Goal: Find specific page/section: Find specific page/section

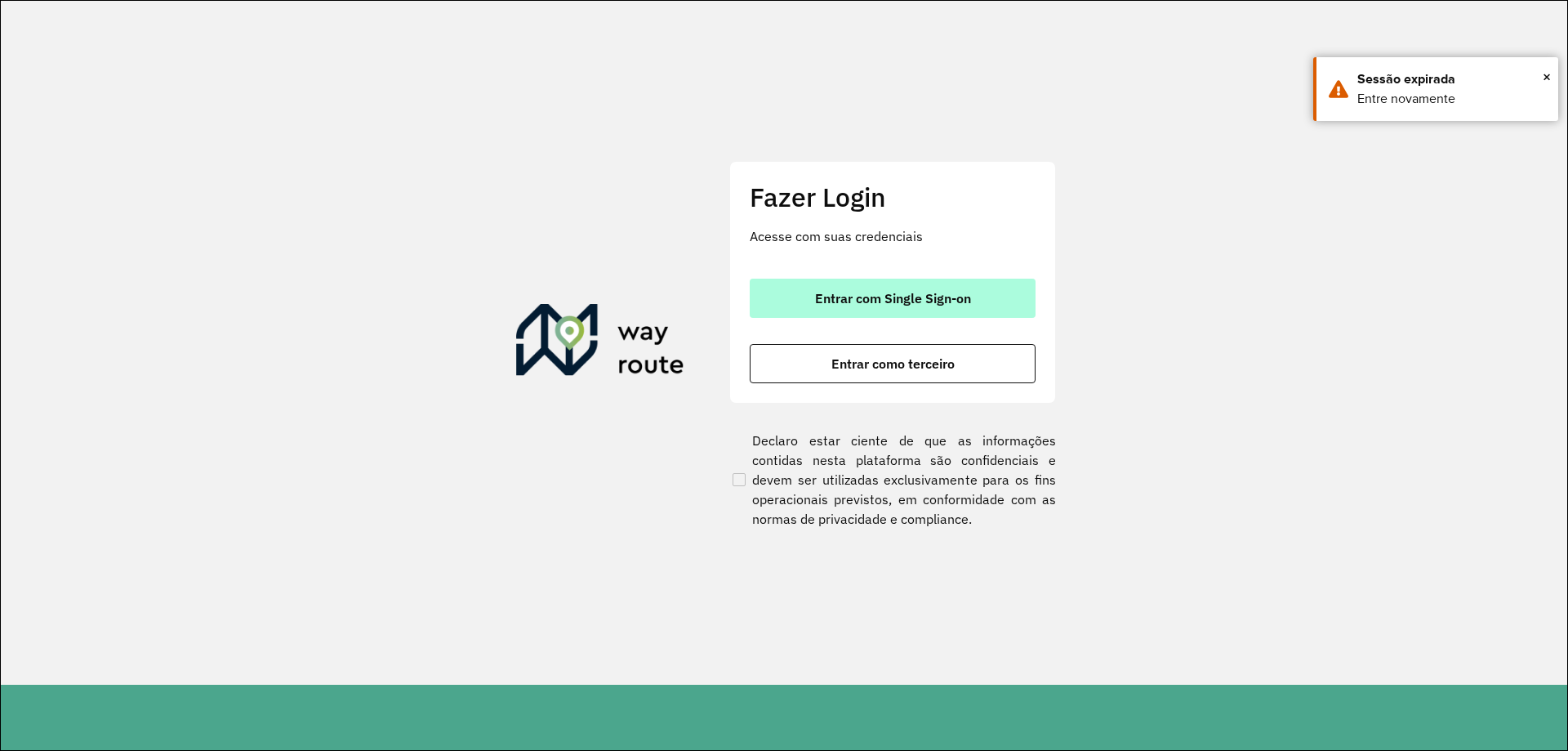
click at [861, 289] on button "Entrar com Single Sign-on" at bounding box center [893, 298] width 286 height 39
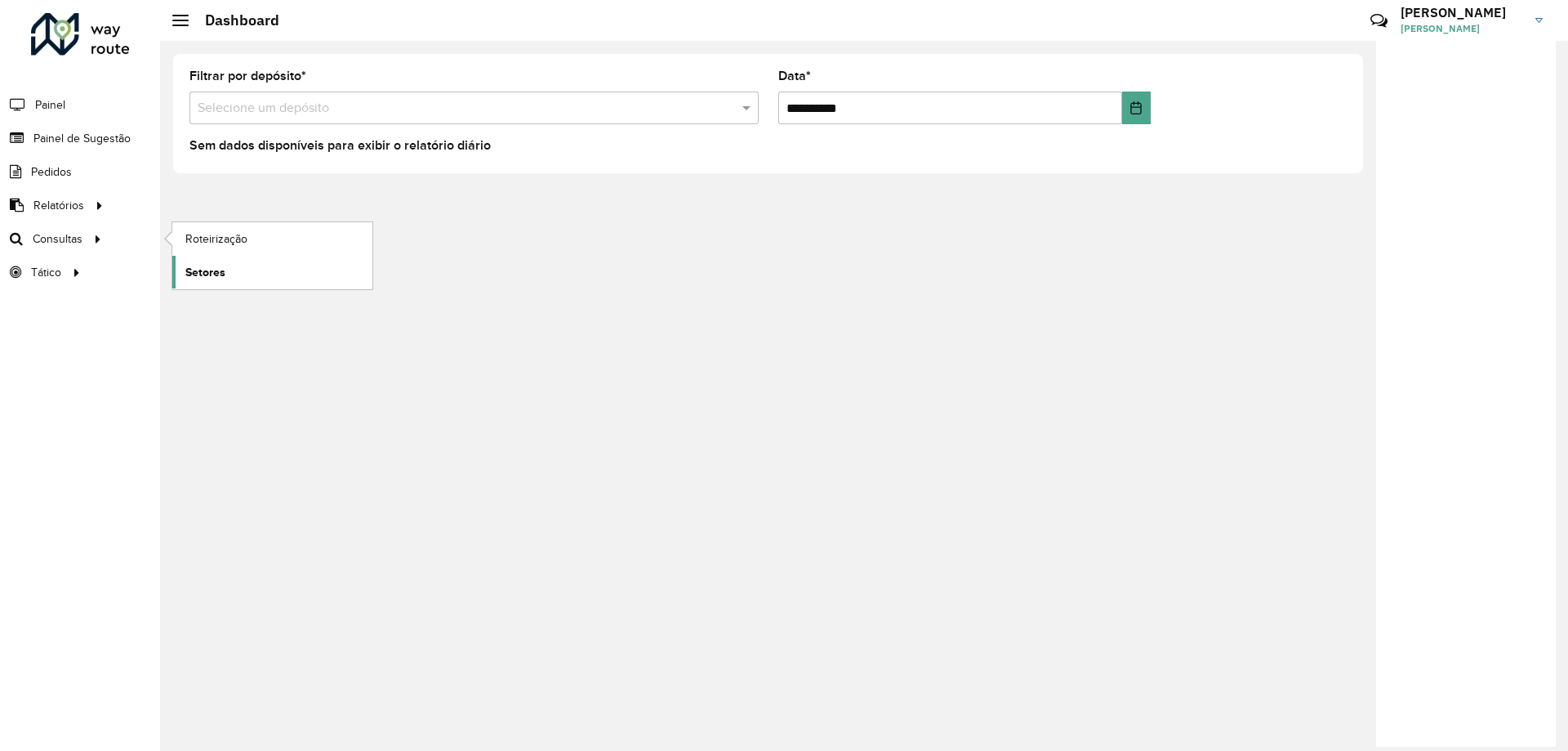
click at [209, 273] on span "Setores" at bounding box center [205, 272] width 40 height 17
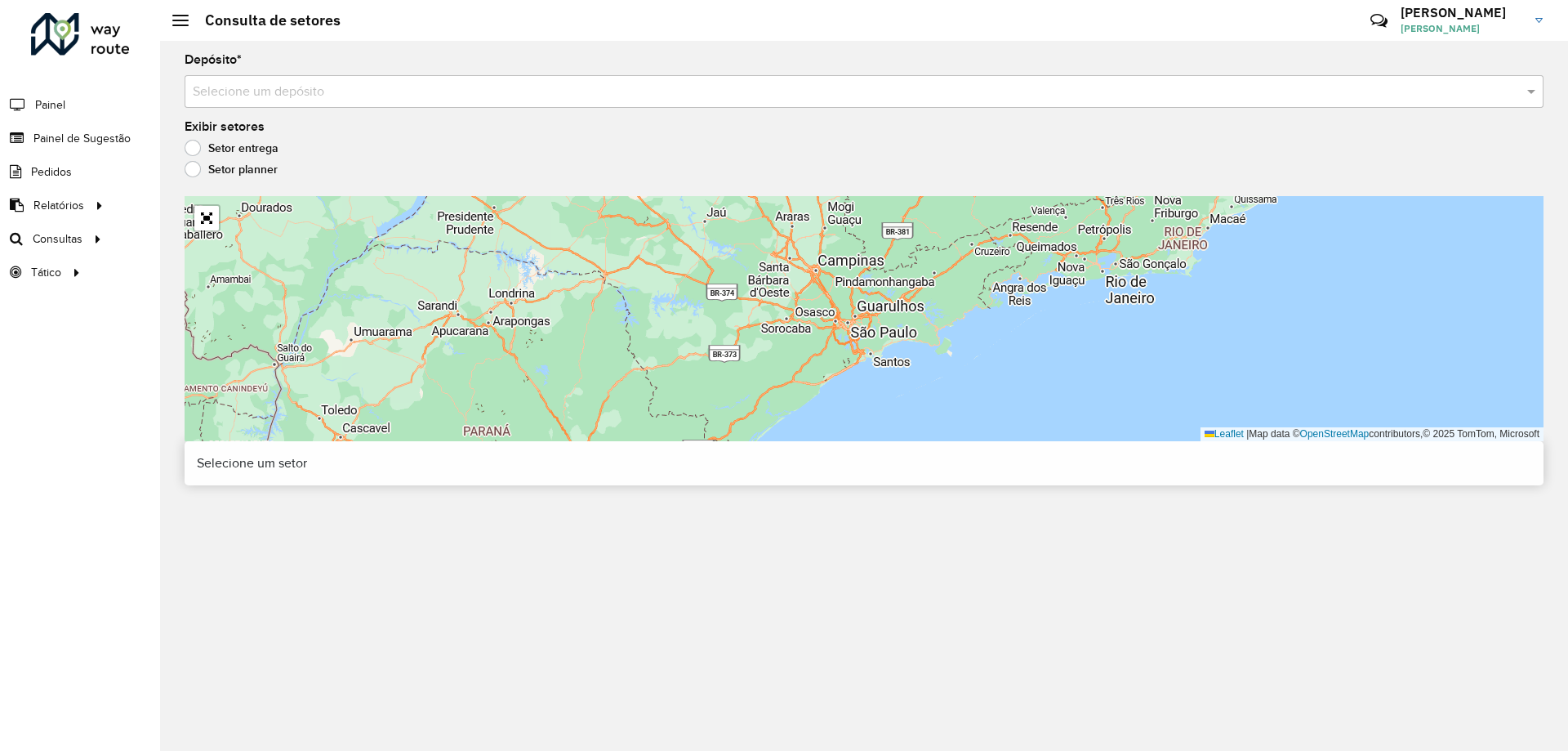
click at [926, 92] on input "text" at bounding box center [848, 92] width 1310 height 19
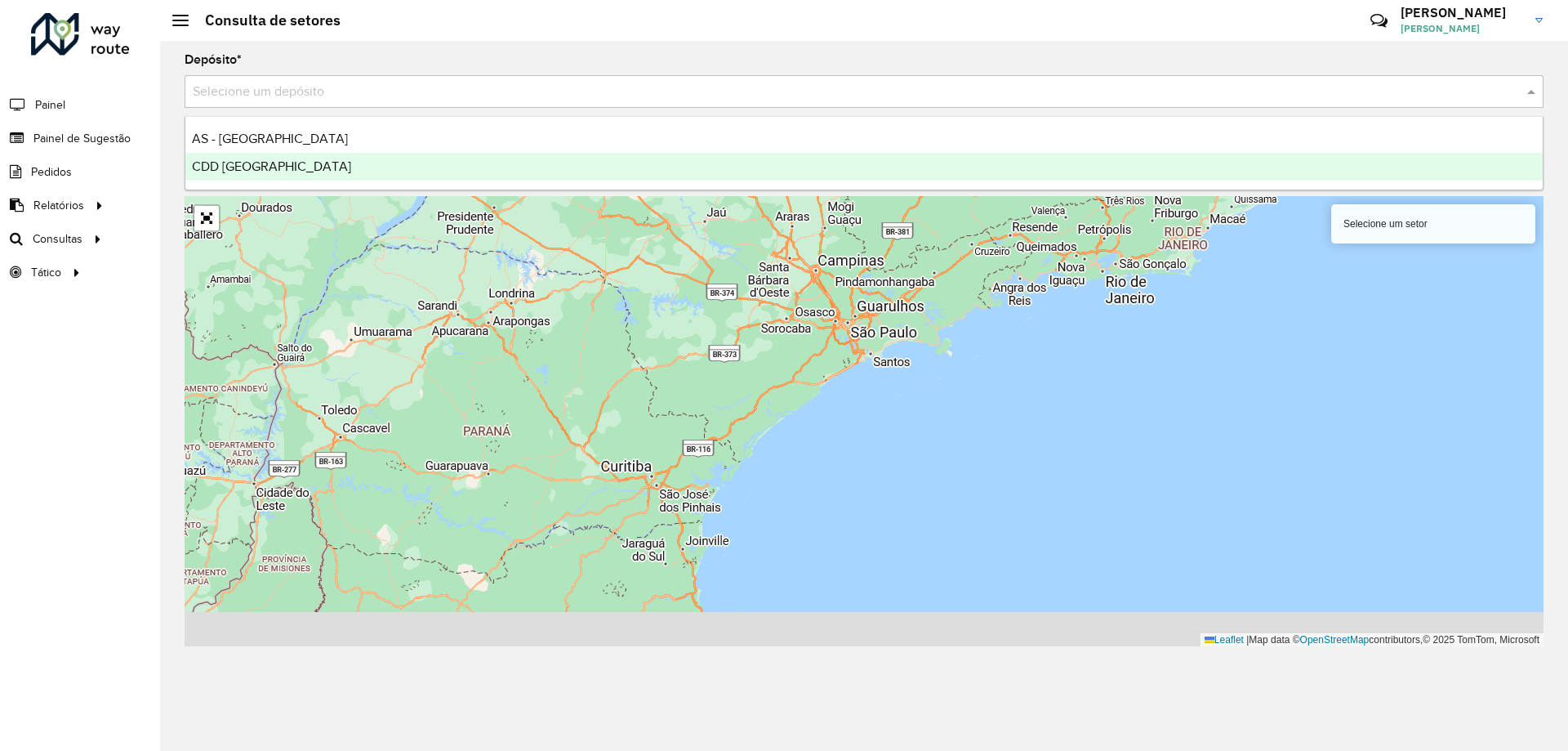
click at [323, 173] on div "CDD [GEOGRAPHIC_DATA]" at bounding box center [864, 167] width 1357 height 28
